Goal: Information Seeking & Learning: Learn about a topic

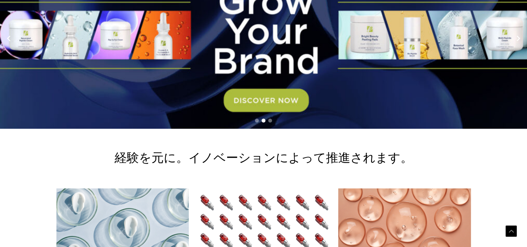
scroll to position [198, 0]
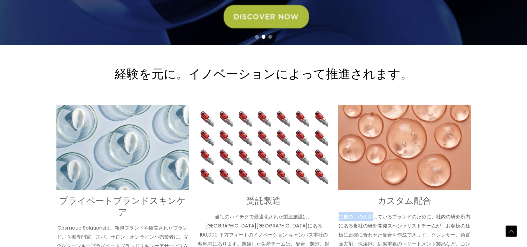
drag, startPoint x: 338, startPoint y: 217, endPoint x: 374, endPoint y: 217, distance: 35.2
click at [374, 217] on p "独自のものを探しているブランドのために、社内の研究所内にある当社の研究開発スペシャリストチームが、お客様の仕様に正確に合わせた配合を作成できます。クレンザー、…" at bounding box center [404, 239] width 133 height 54
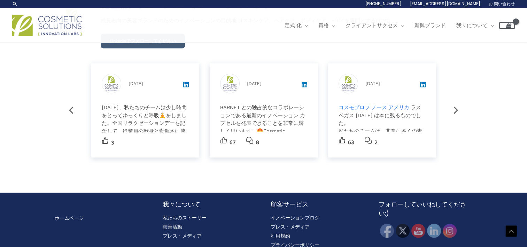
scroll to position [1223, 0]
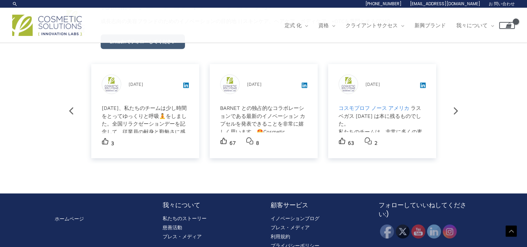
click at [173, 200] on h2 "我々について" at bounding box center [210, 204] width 94 height 9
click at [187, 200] on h2 "我々について" at bounding box center [210, 204] width 94 height 9
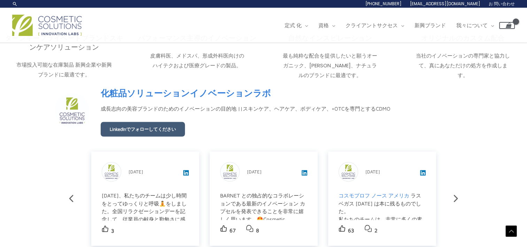
scroll to position [1049, 0]
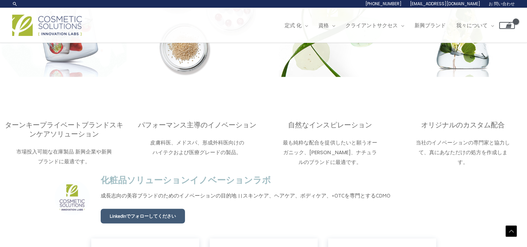
click at [181, 172] on link "化粧品ソリューションイノベーションラボ" at bounding box center [186, 180] width 170 height 16
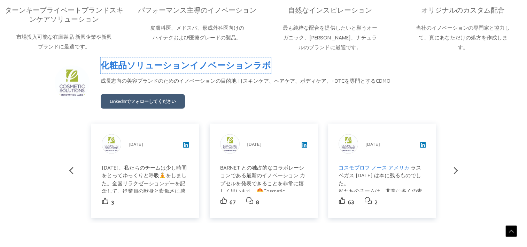
scroll to position [1233, 0]
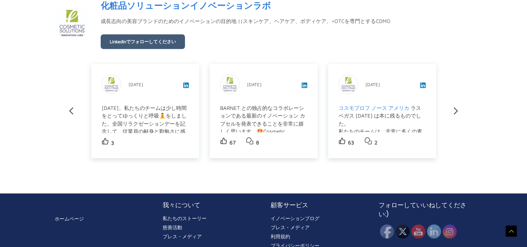
click at [171, 200] on h2 "我々について" at bounding box center [210, 204] width 94 height 9
click at [173, 200] on h2 "我々について" at bounding box center [210, 204] width 94 height 9
click at [167, 214] on link "私たちのストーリー" at bounding box center [185, 217] width 44 height 7
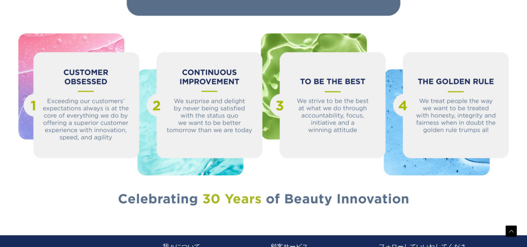
scroll to position [726, 0]
